Goal: Task Accomplishment & Management: Use online tool/utility

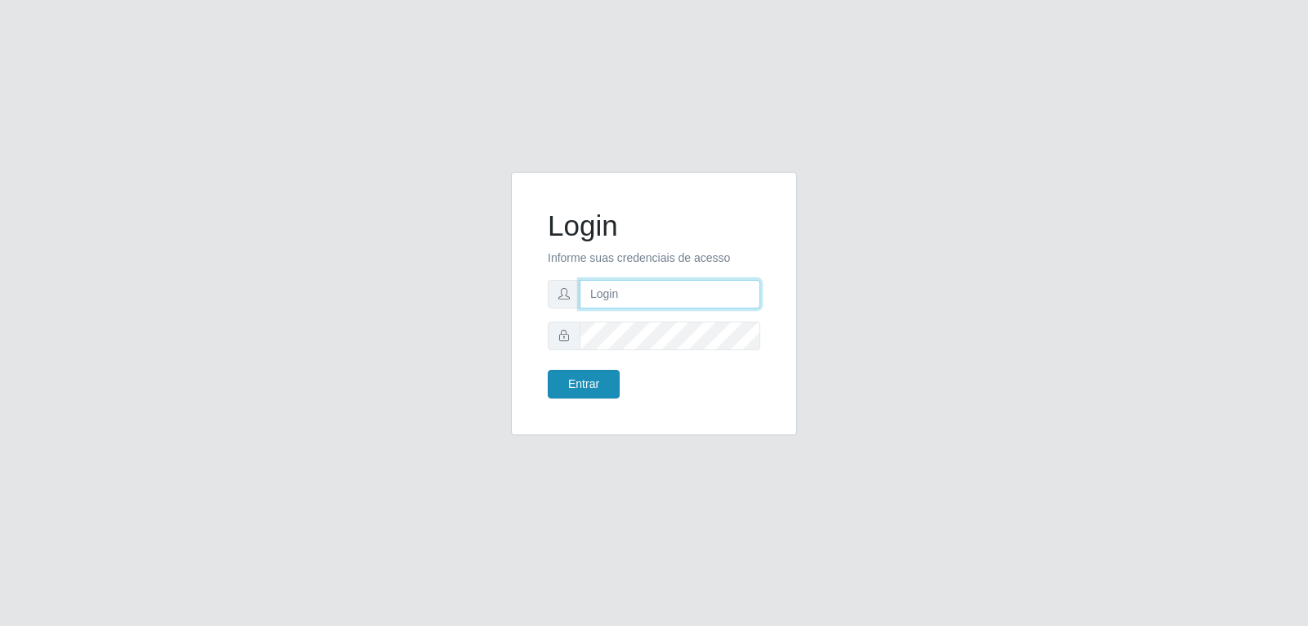
type input "[EMAIL_ADDRESS][DOMAIN_NAME]"
click at [572, 385] on button "Entrar" at bounding box center [584, 384] width 72 height 29
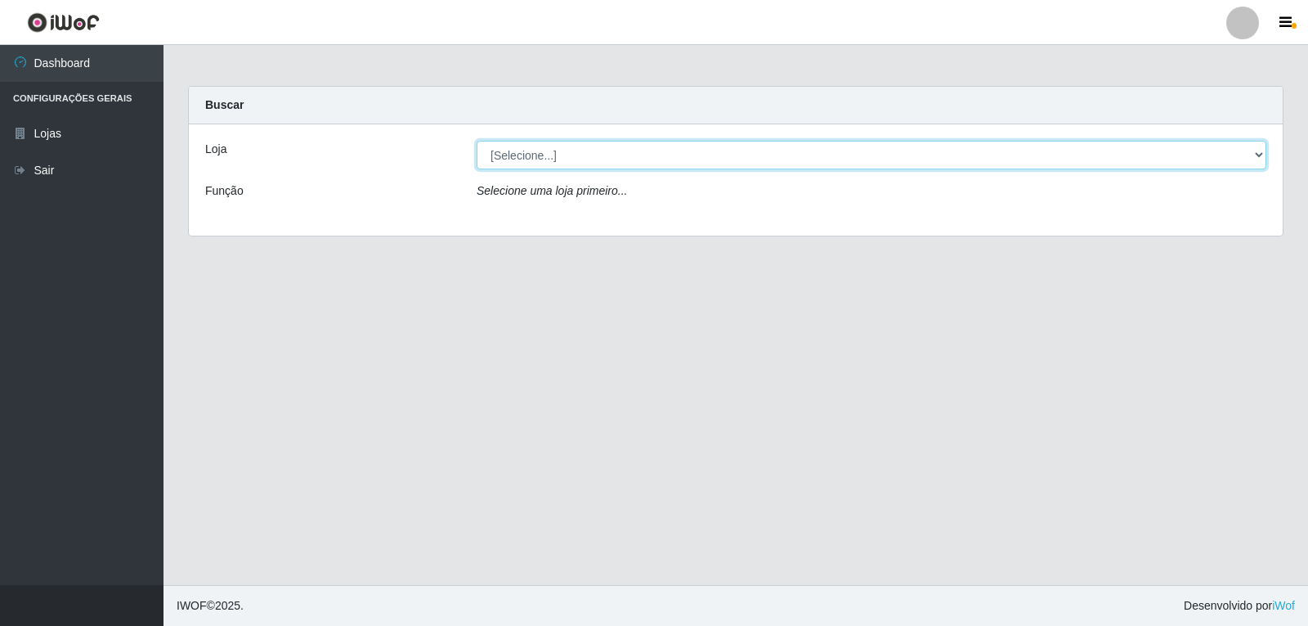
click at [1256, 153] on select "[Selecione...] [PERSON_NAME]" at bounding box center [872, 155] width 790 height 29
select select "523"
click at [477, 141] on select "[Selecione...] [PERSON_NAME]" at bounding box center [872, 155] width 790 height 29
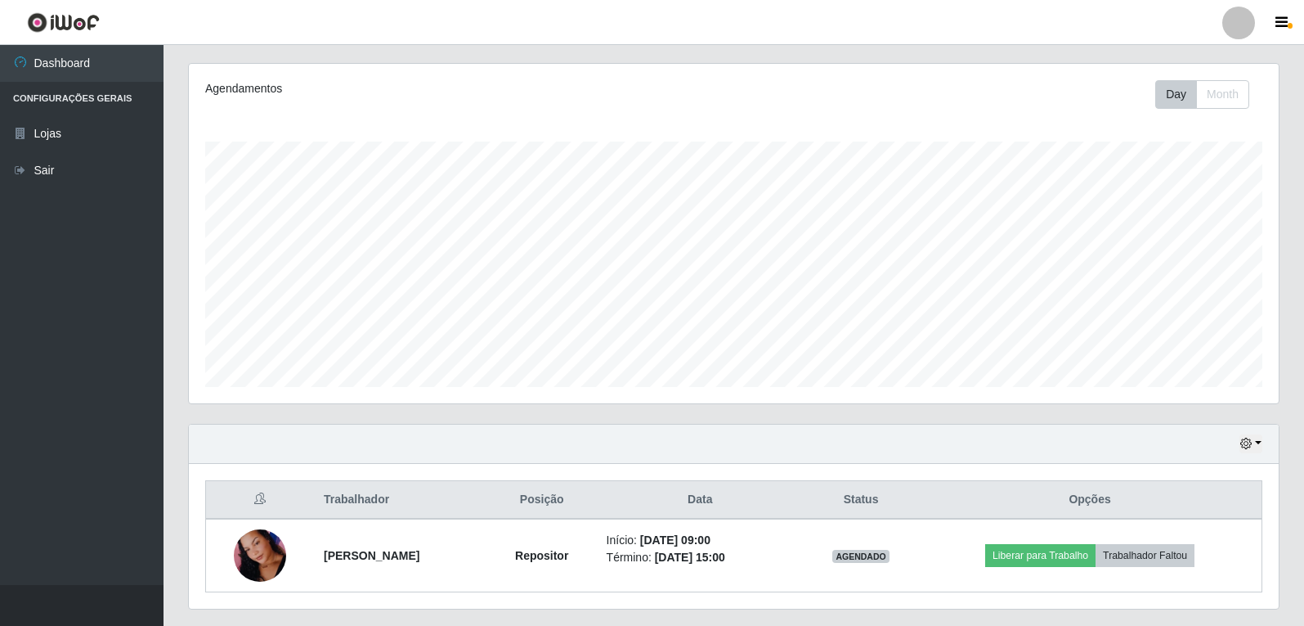
scroll to position [242, 0]
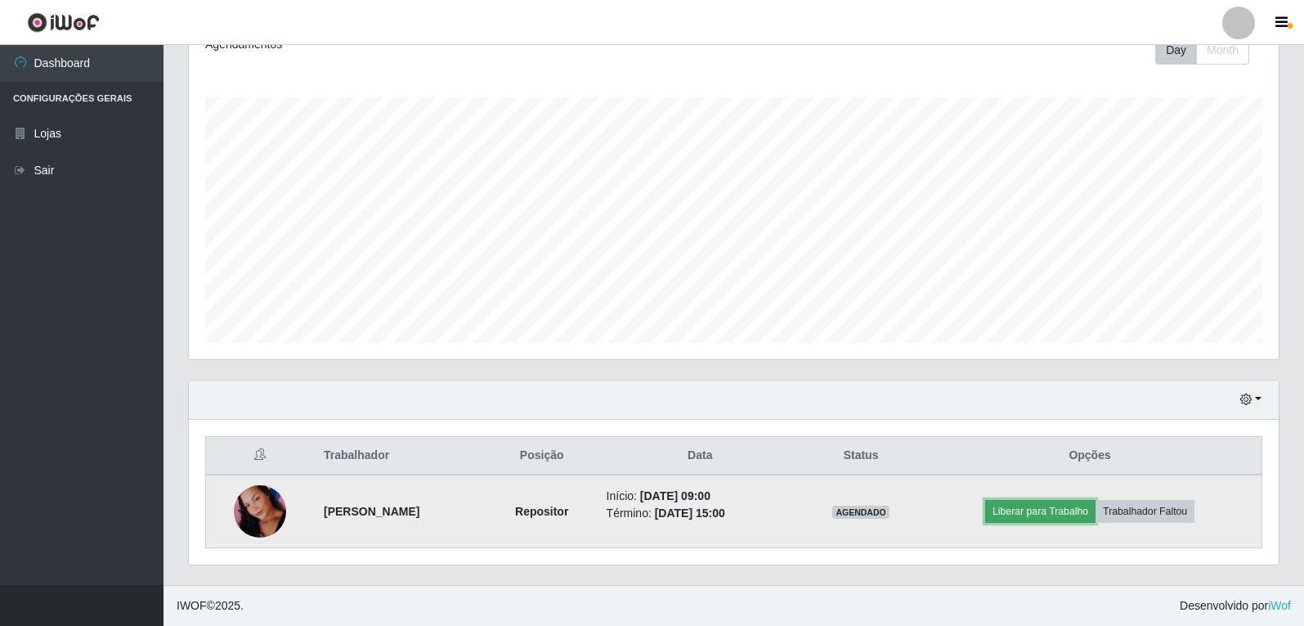
click at [1070, 509] on button "Liberar para Trabalho" at bounding box center [1040, 511] width 110 height 23
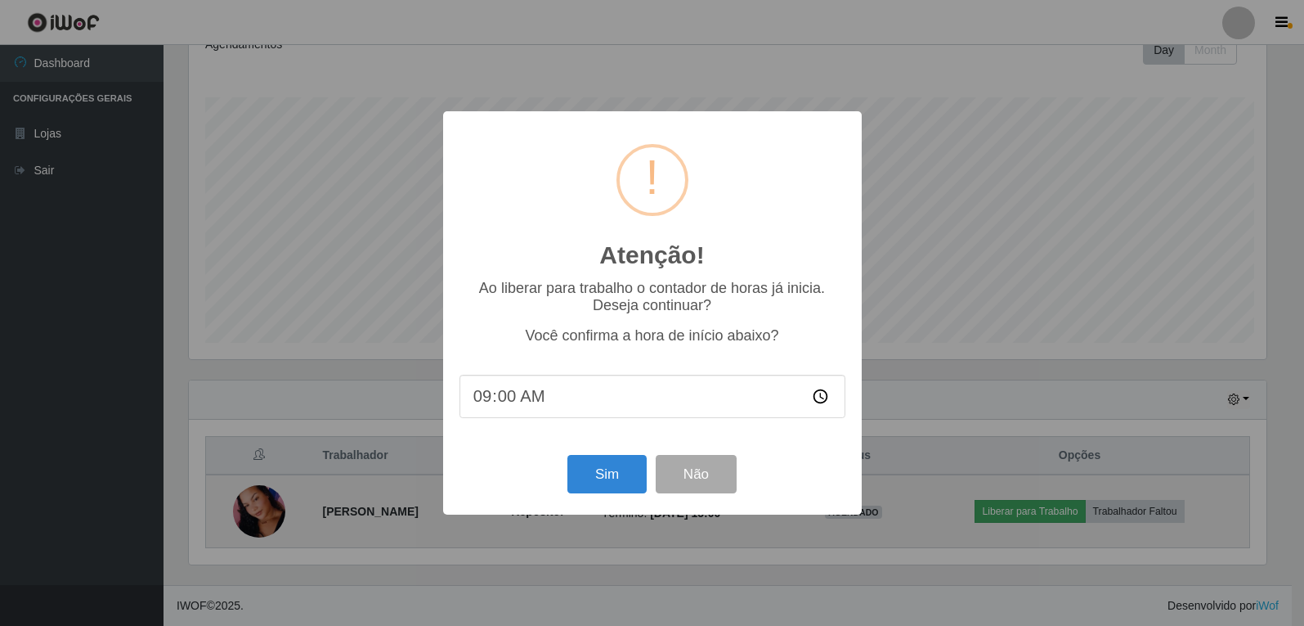
scroll to position [339, 1082]
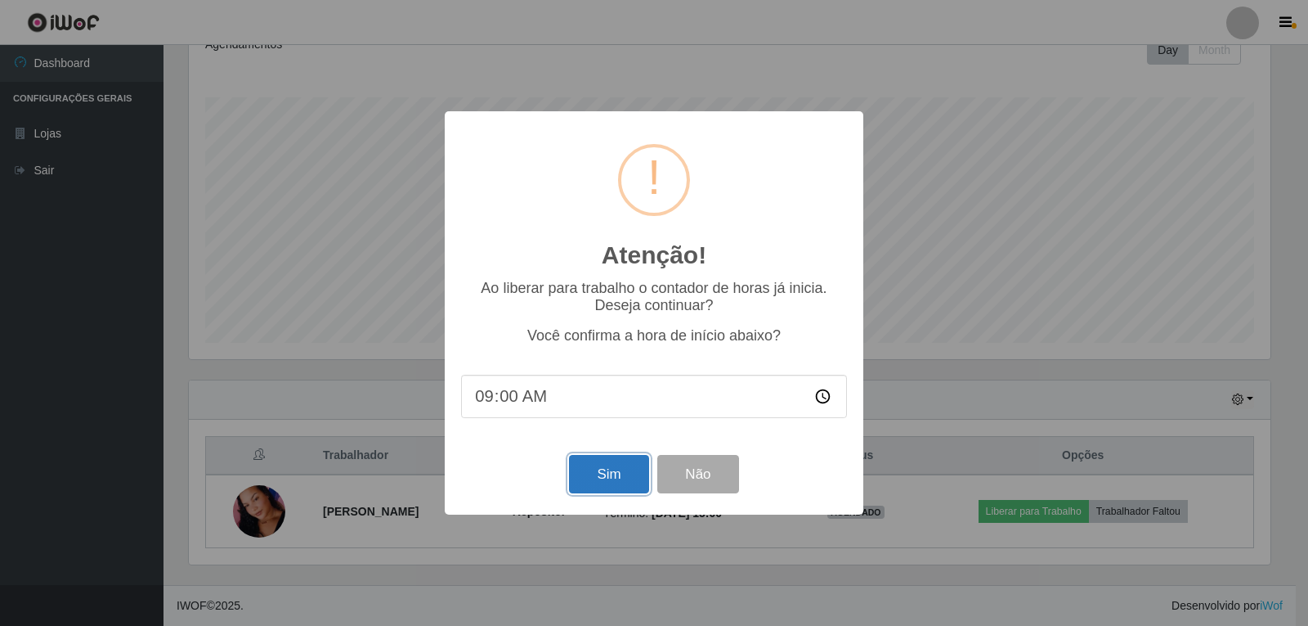
click at [630, 483] on button "Sim" at bounding box center [608, 474] width 79 height 38
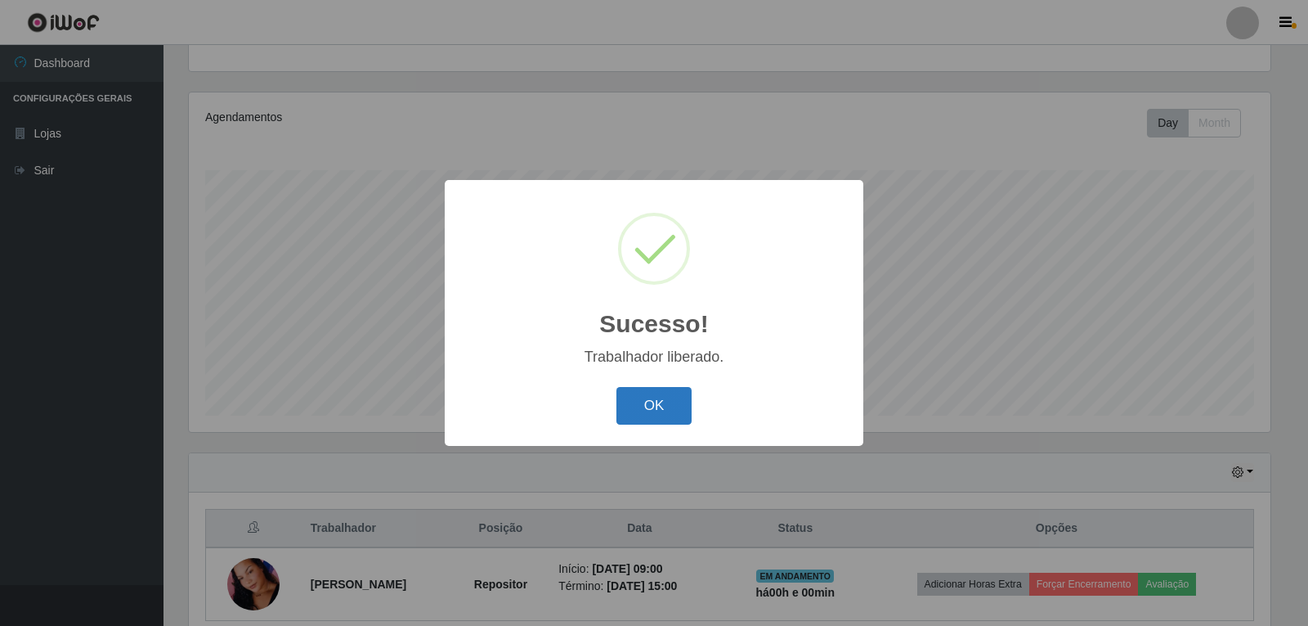
click at [656, 402] on button "OK" at bounding box center [655, 406] width 76 height 38
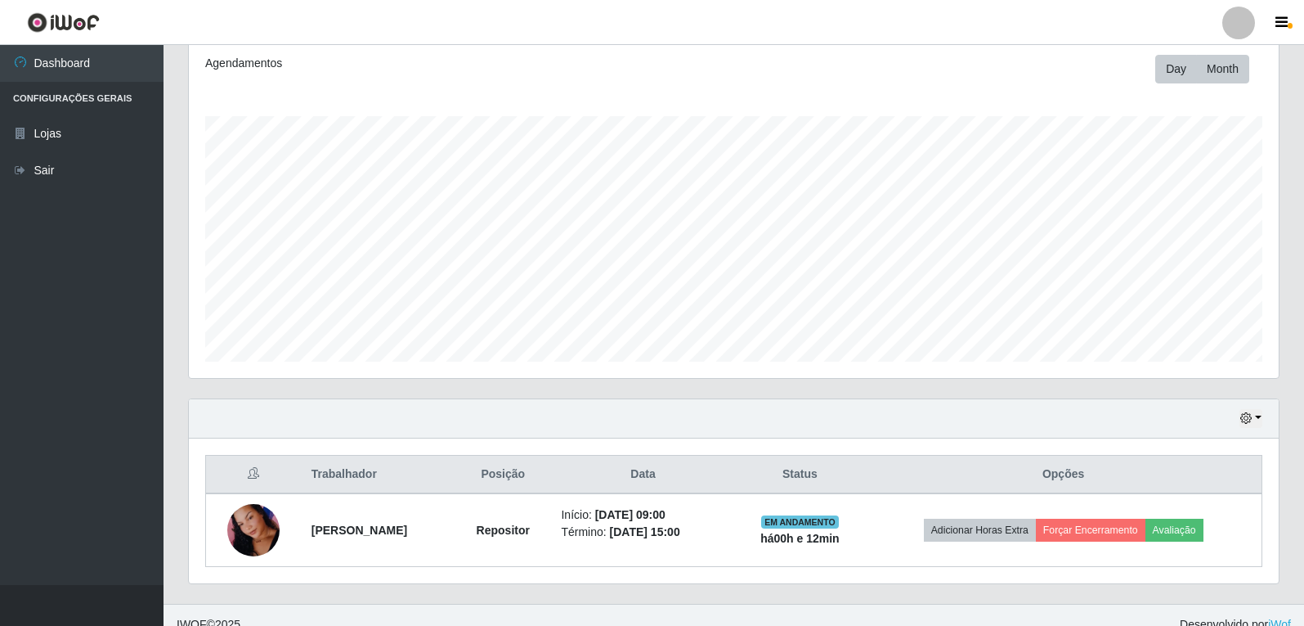
scroll to position [160, 0]
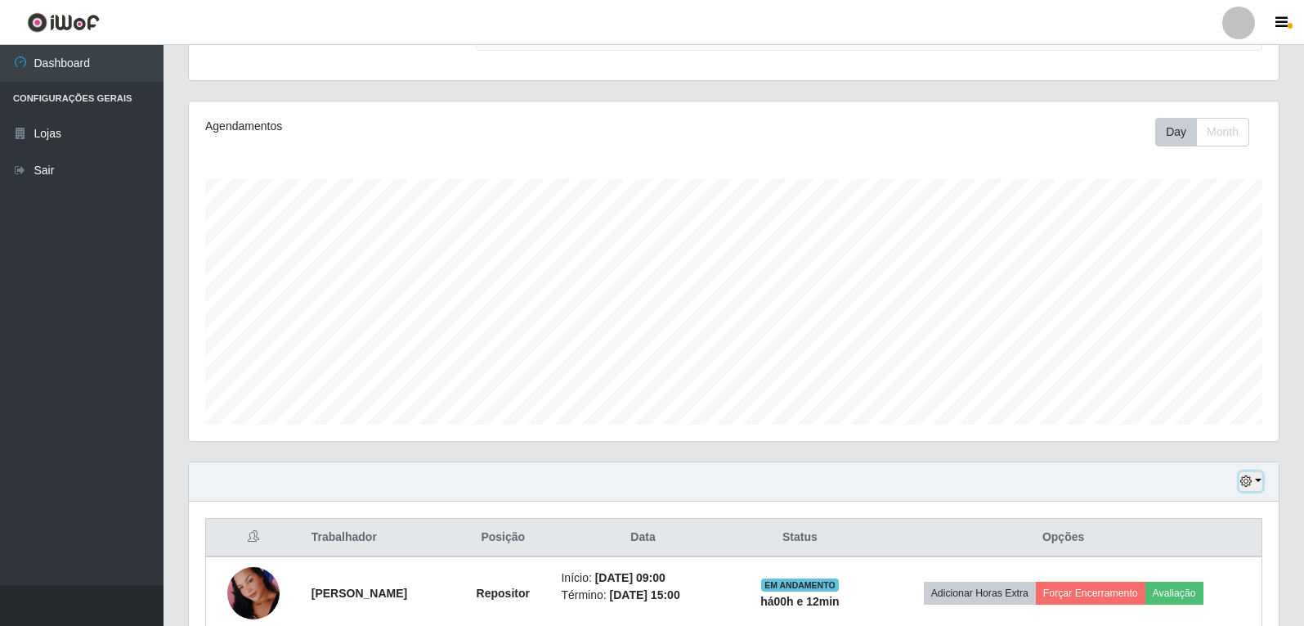
click at [1256, 481] on button "button" at bounding box center [1251, 481] width 23 height 19
click at [1203, 426] on button "1 Semana" at bounding box center [1197, 420] width 129 height 34
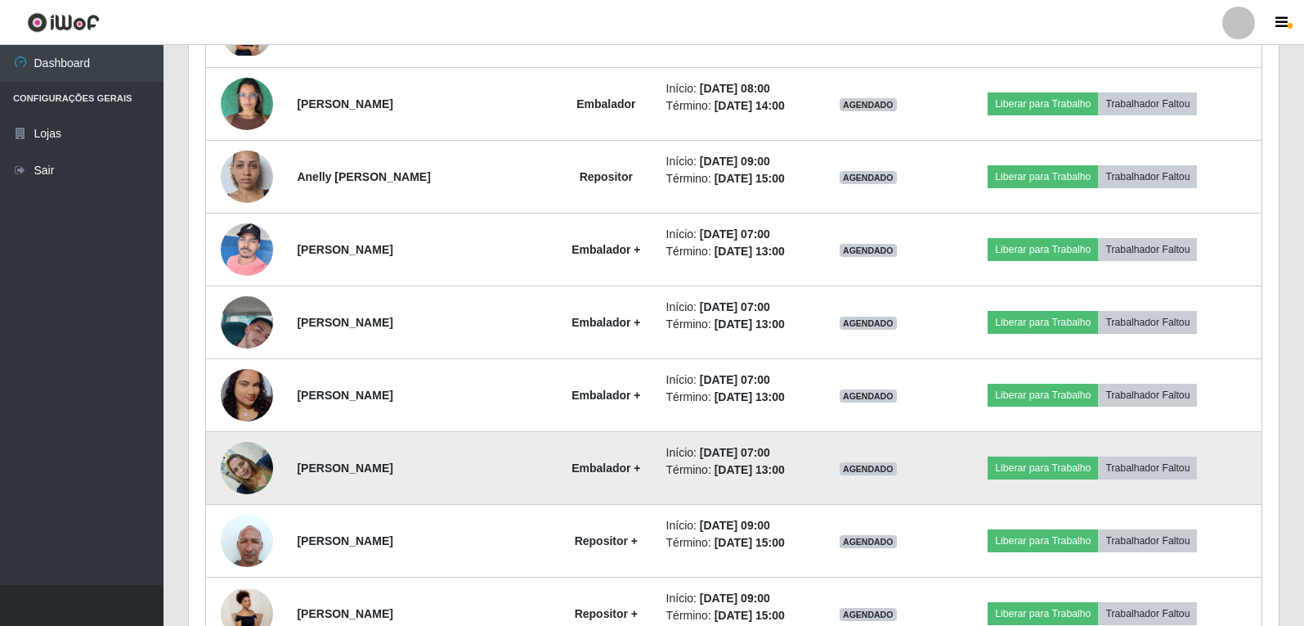
scroll to position [896, 0]
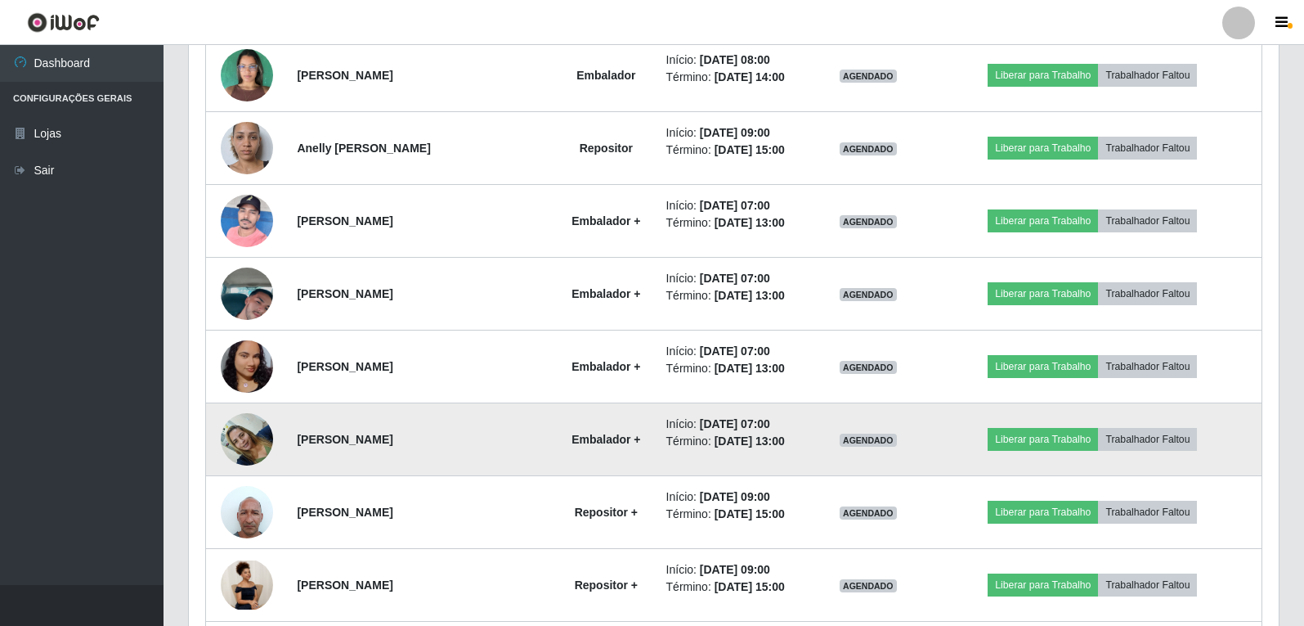
click at [239, 449] on img at bounding box center [247, 439] width 52 height 70
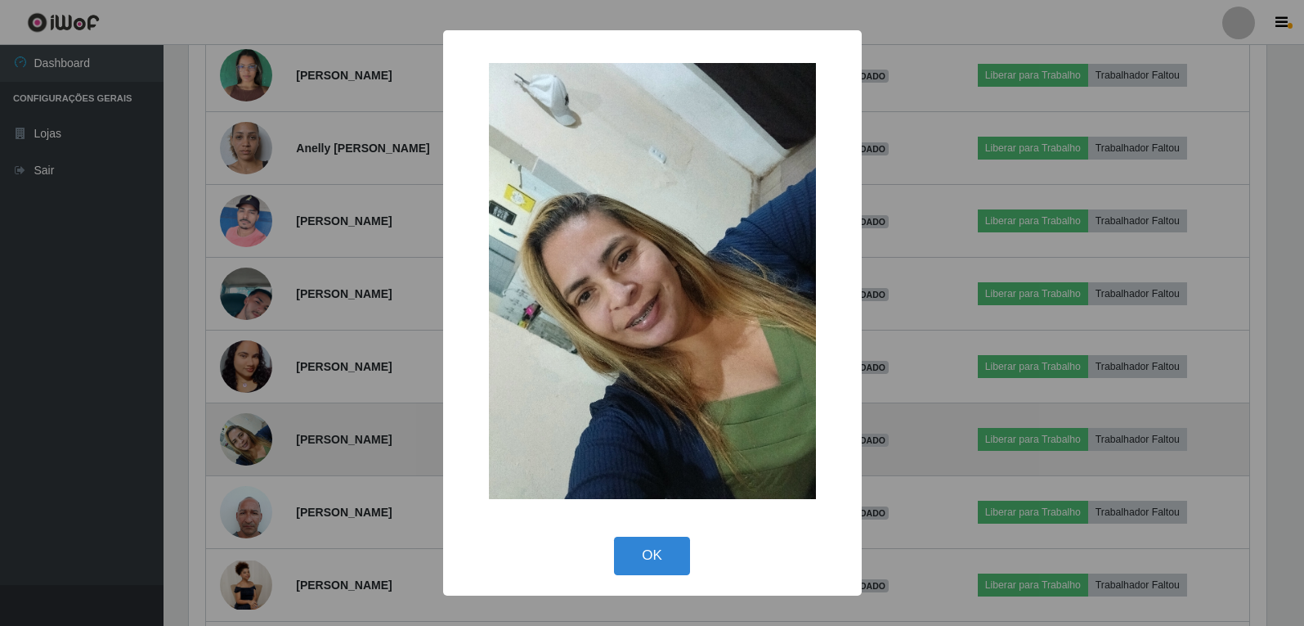
scroll to position [339, 1082]
click at [239, 449] on div "× OK Cancel" at bounding box center [654, 313] width 1308 height 626
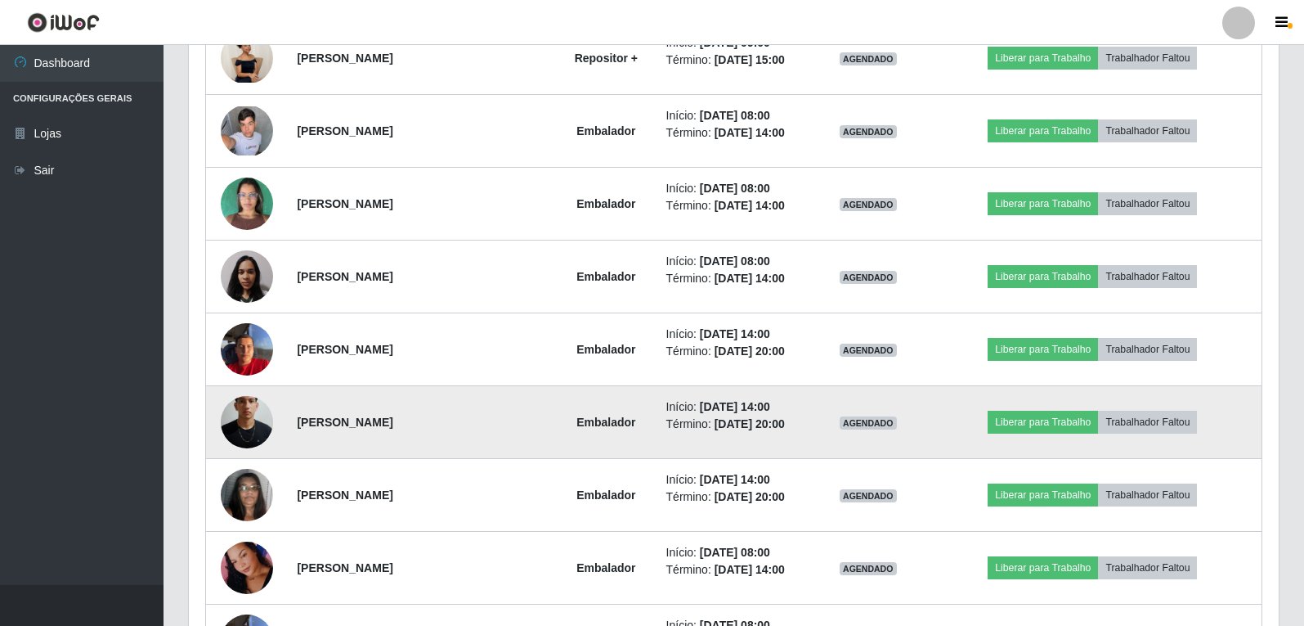
scroll to position [1878, 0]
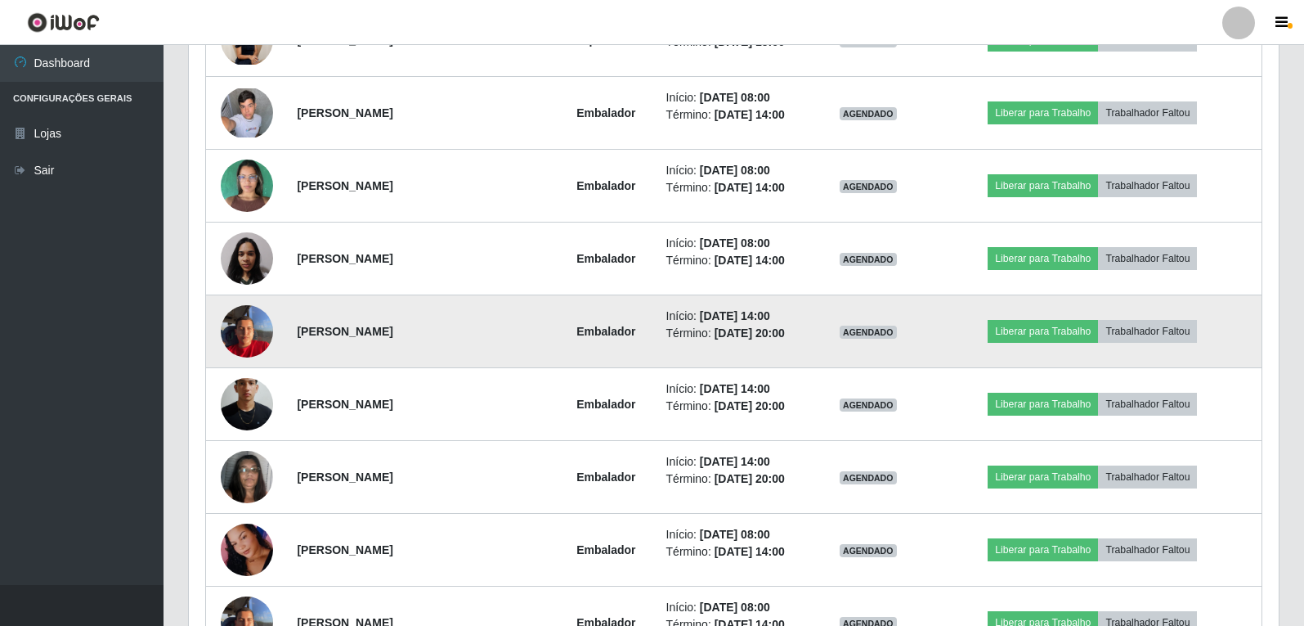
click at [255, 338] on img at bounding box center [247, 331] width 52 height 70
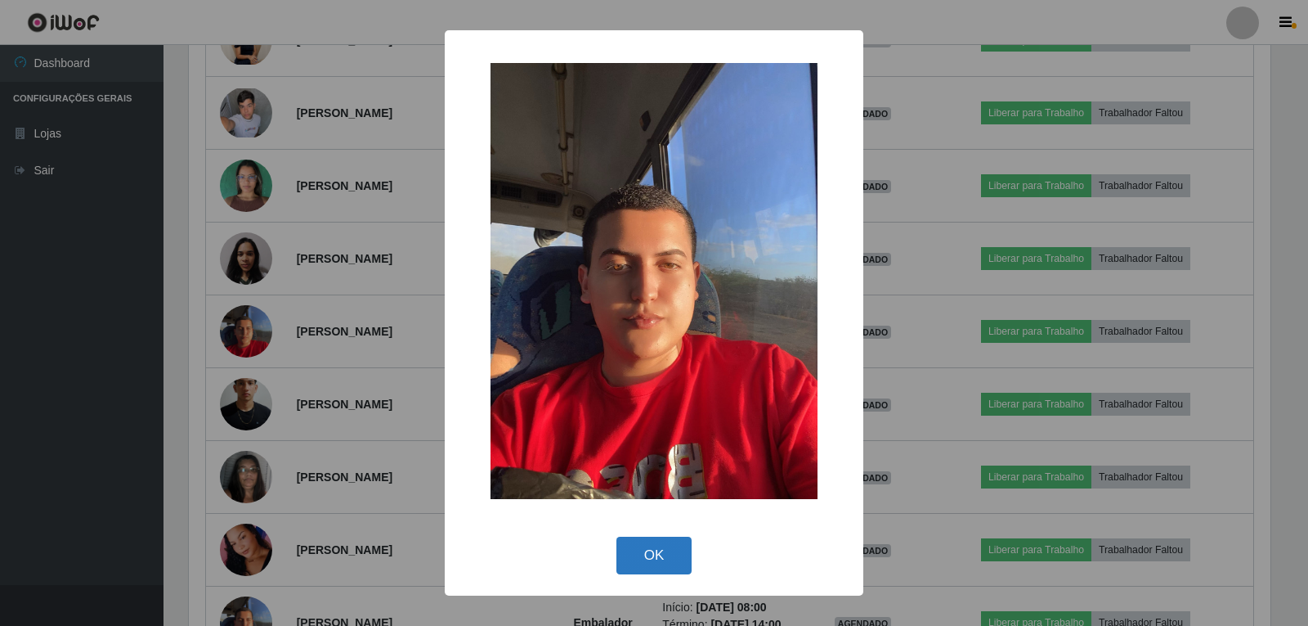
click at [662, 563] on button "OK" at bounding box center [655, 555] width 76 height 38
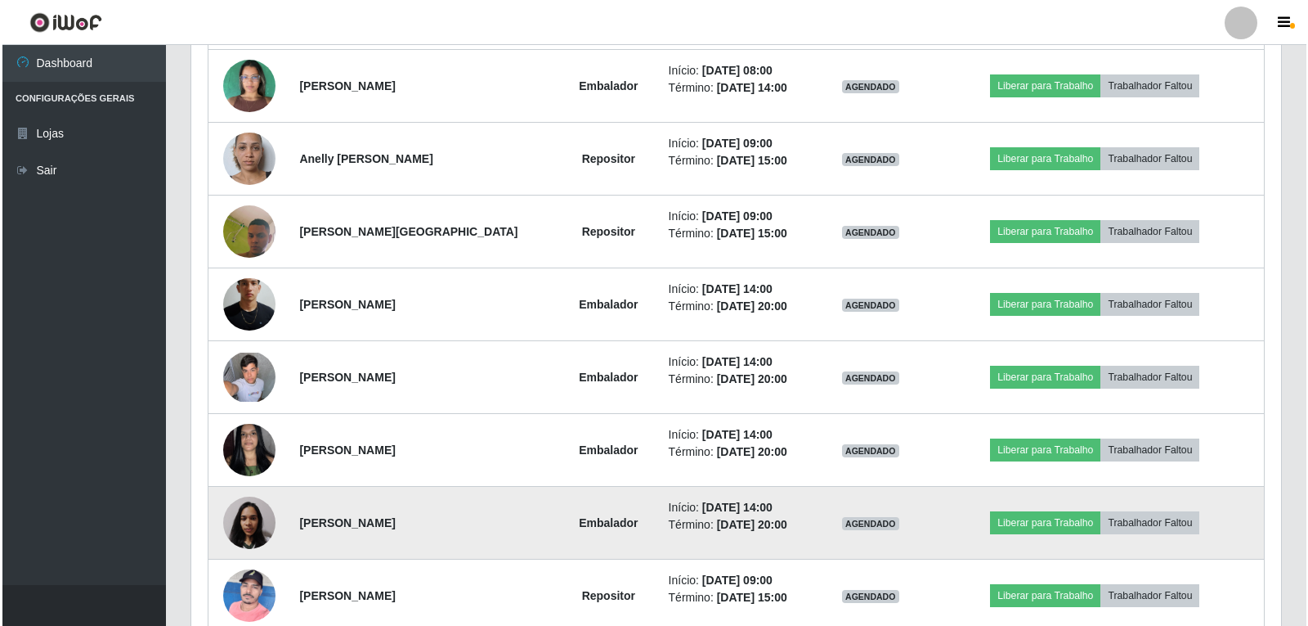
scroll to position [2553, 0]
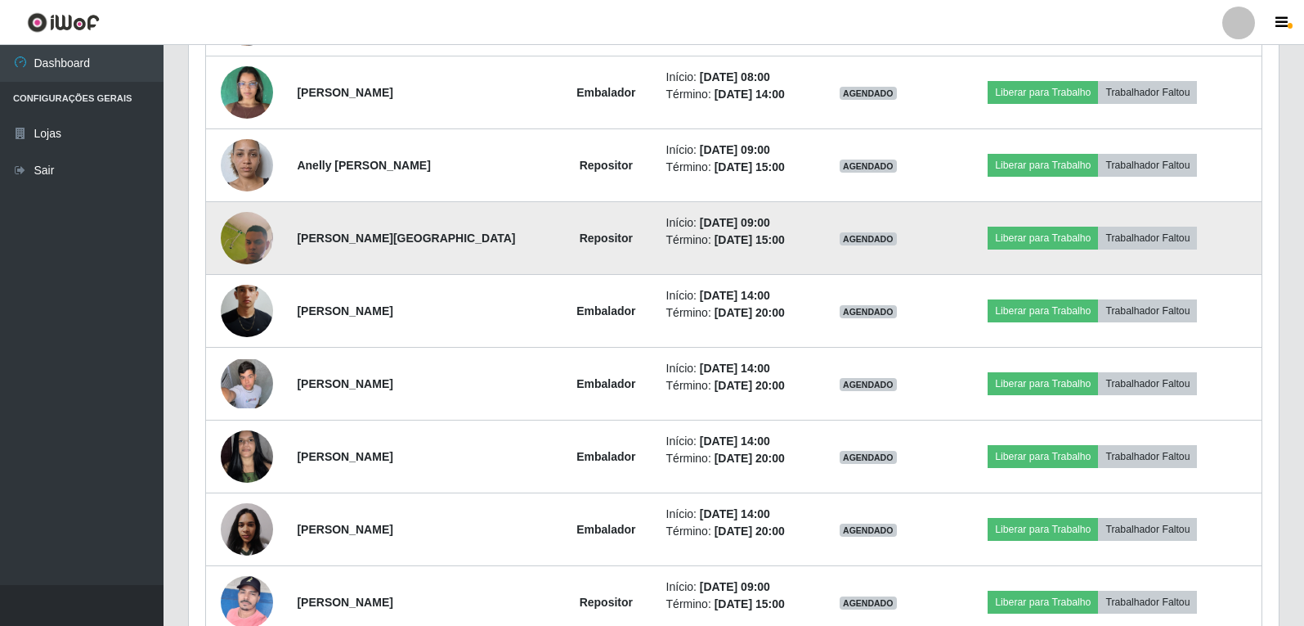
click at [257, 249] on img at bounding box center [247, 238] width 52 height 117
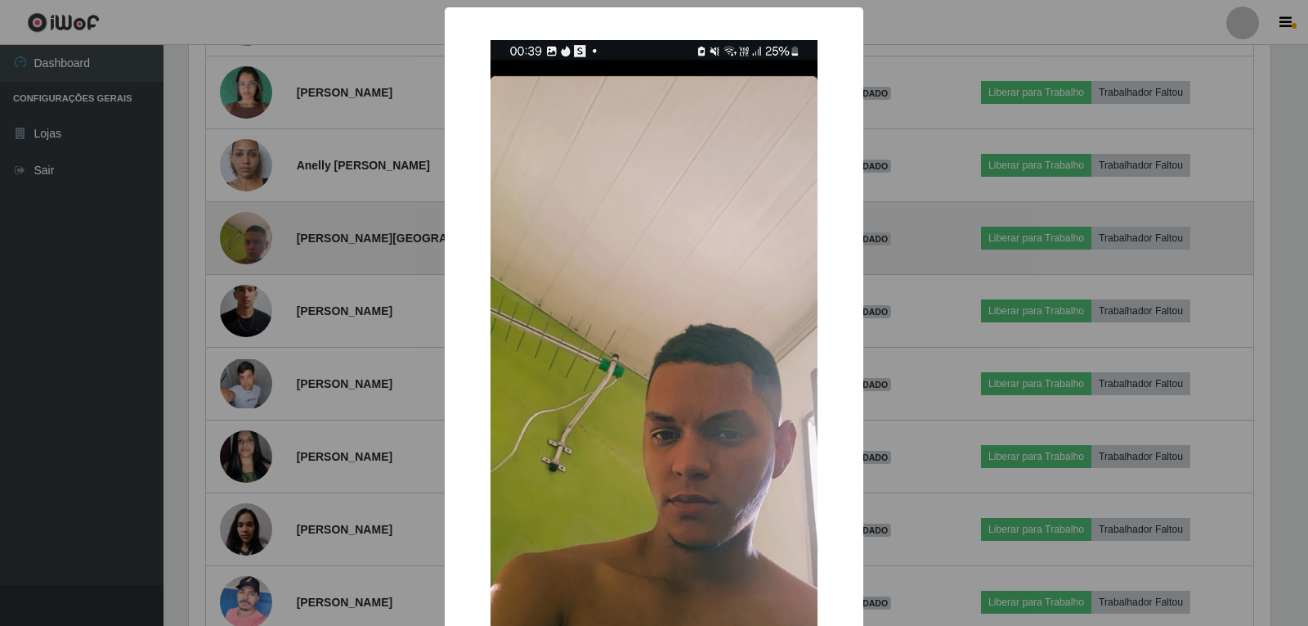
click at [257, 249] on div "× OK Cancel" at bounding box center [654, 313] width 1308 height 626
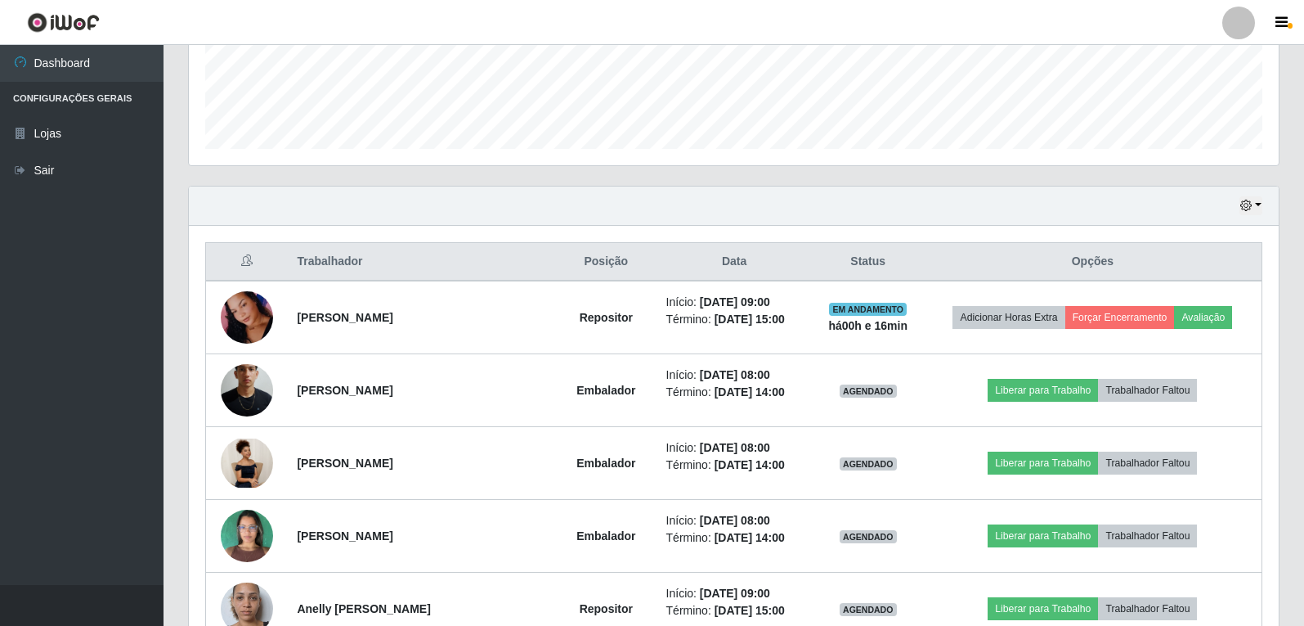
scroll to position [427, 0]
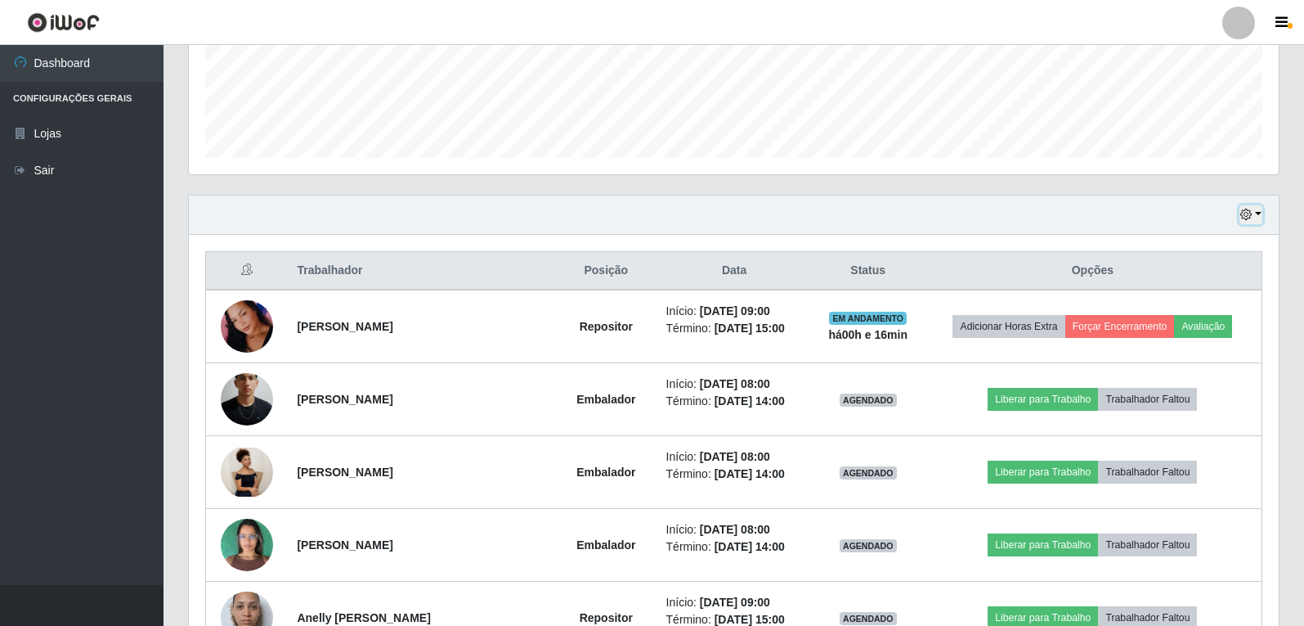
click at [1257, 213] on button "button" at bounding box center [1251, 214] width 23 height 19
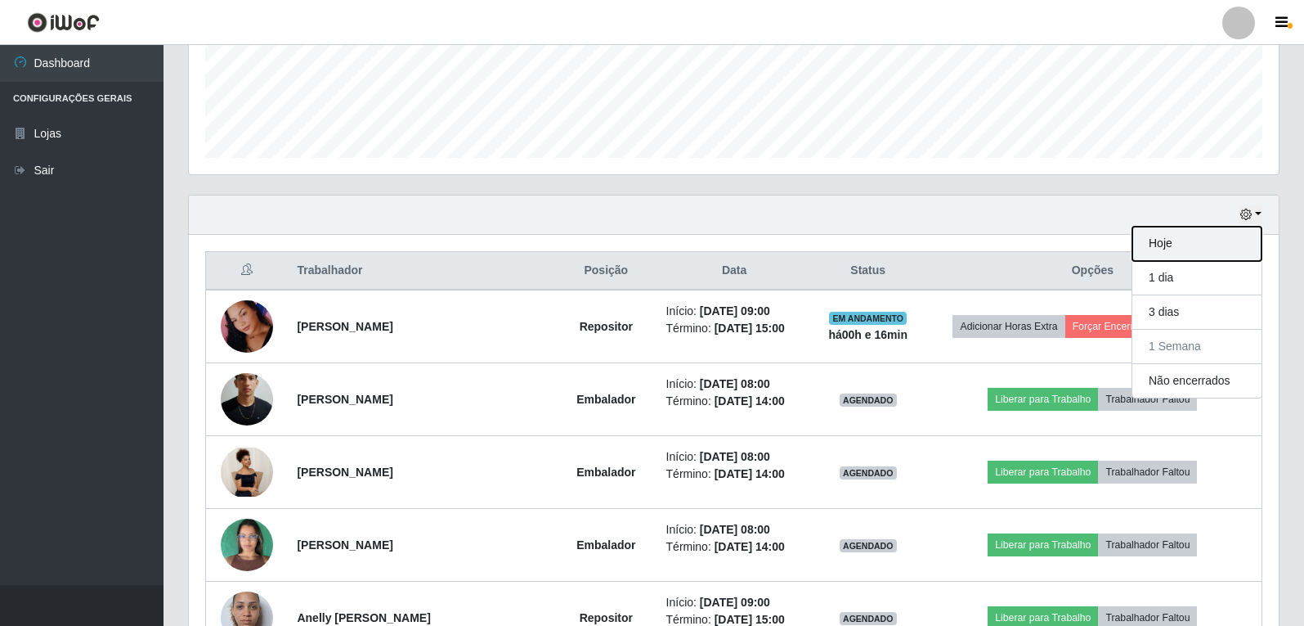
click at [1164, 240] on button "Hoje" at bounding box center [1197, 244] width 129 height 34
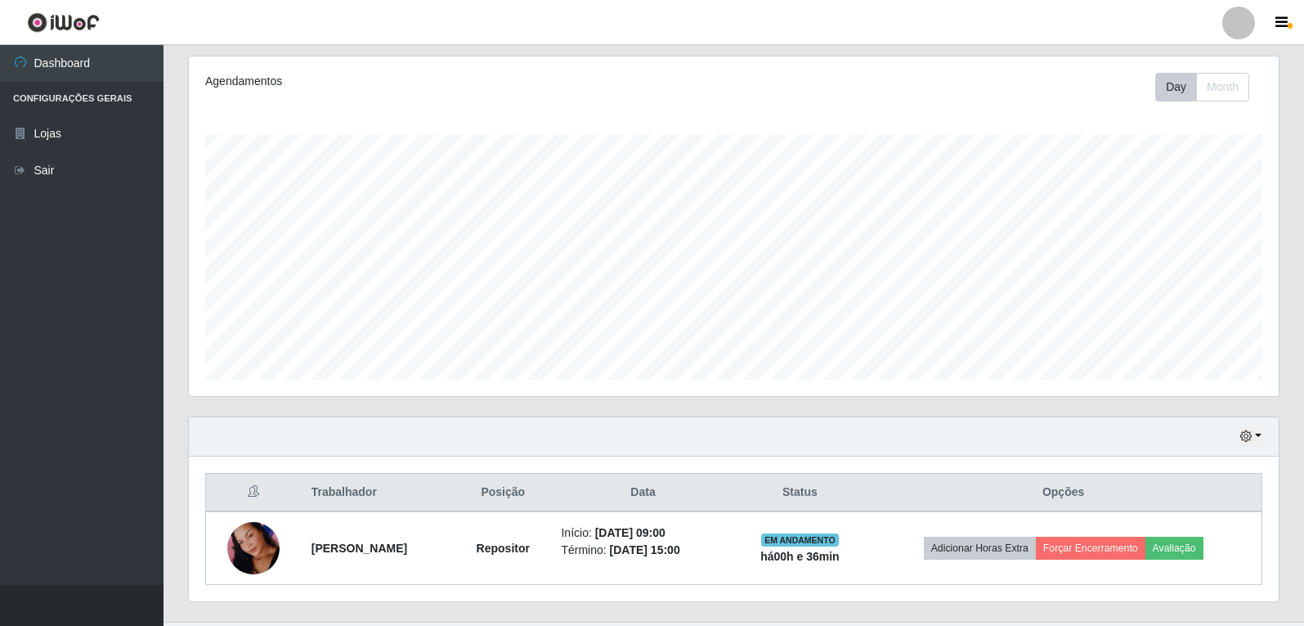
scroll to position [242, 0]
